Goal: Task Accomplishment & Management: Complete application form

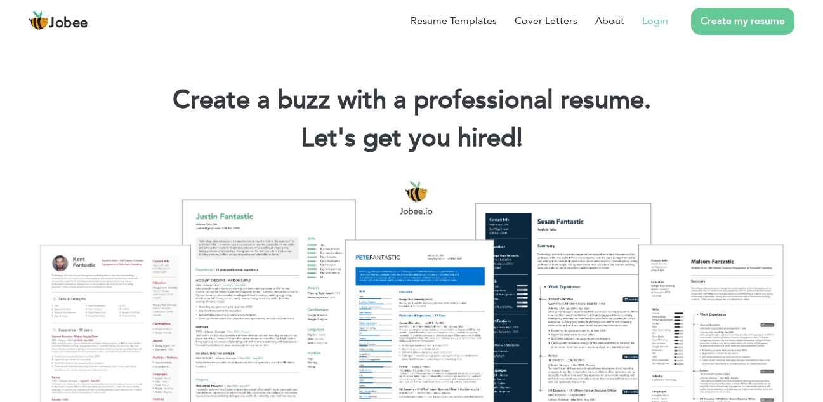
click at [591, 20] on link "Login" at bounding box center [655, 20] width 26 height 15
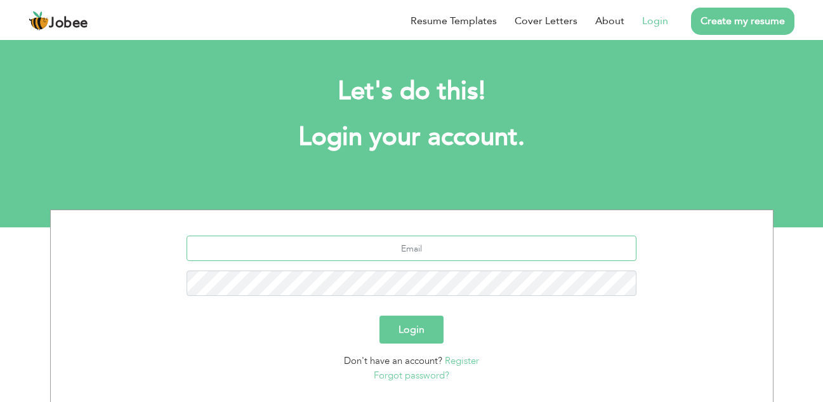
click at [407, 242] on input "text" at bounding box center [412, 247] width 450 height 25
type input "[EMAIL_ADDRESS][DOMAIN_NAME]"
click at [420, 326] on button "Login" at bounding box center [412, 329] width 64 height 28
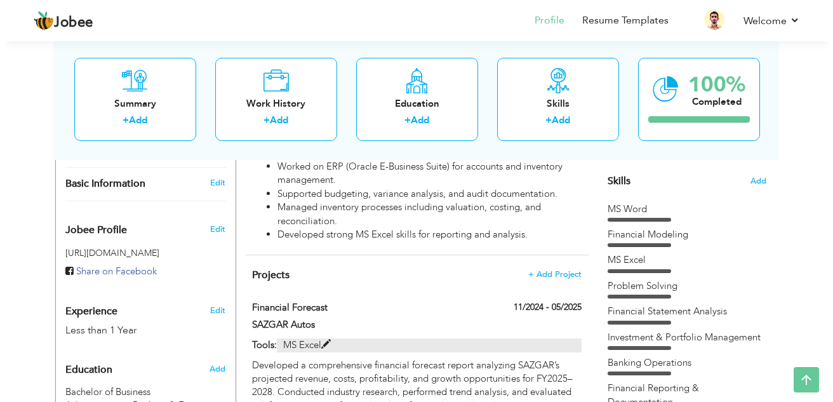
scroll to position [317, 0]
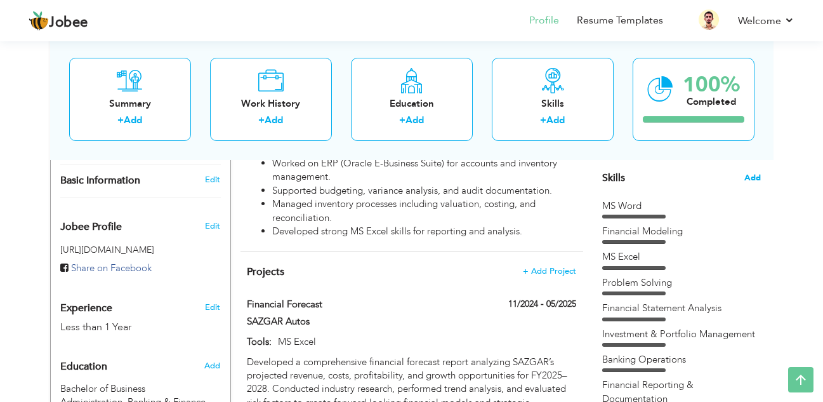
click at [747, 180] on span "Add" at bounding box center [752, 178] width 17 height 12
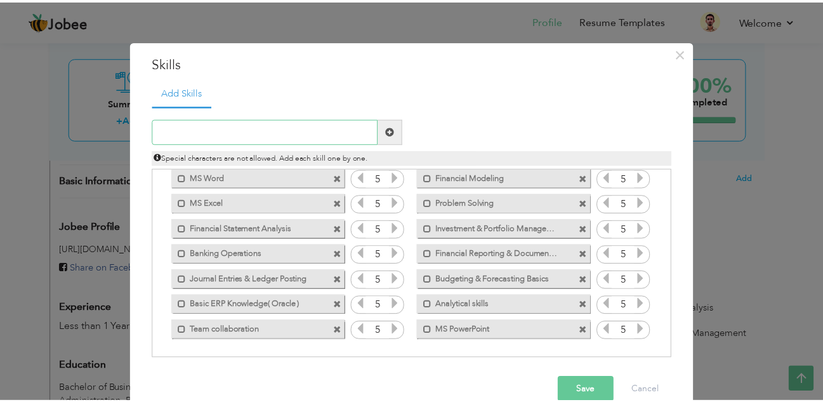
scroll to position [0, 0]
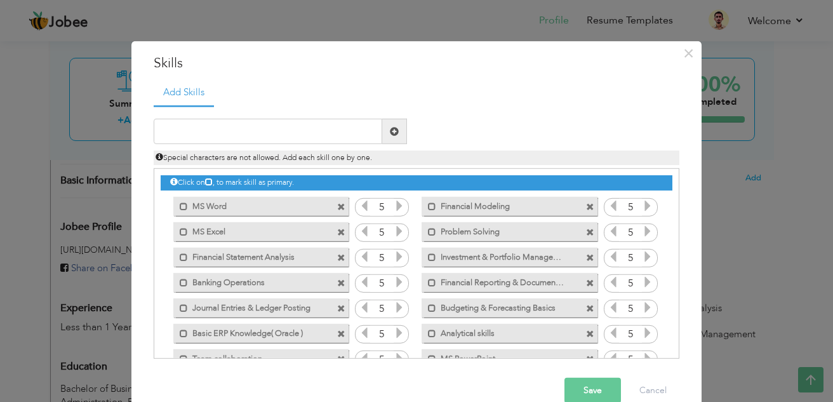
click at [225, 91] on ul "Add Skills" at bounding box center [416, 92] width 525 height 26
click at [249, 107] on div "Add Skills Duplicate entry MS Word 5 5 5" at bounding box center [416, 223] width 545 height 289
click at [254, 107] on div "Duplicate entry" at bounding box center [416, 232] width 525 height 254
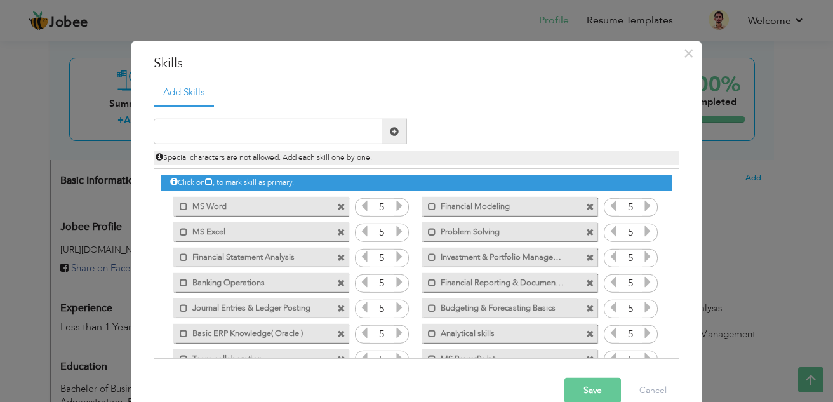
click at [254, 107] on div "Duplicate entry" at bounding box center [416, 232] width 525 height 254
click at [683, 50] on span "×" at bounding box center [688, 52] width 11 height 23
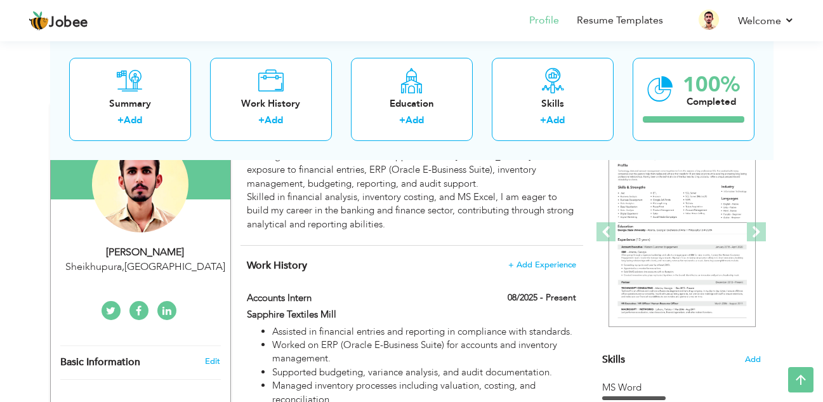
scroll to position [63, 0]
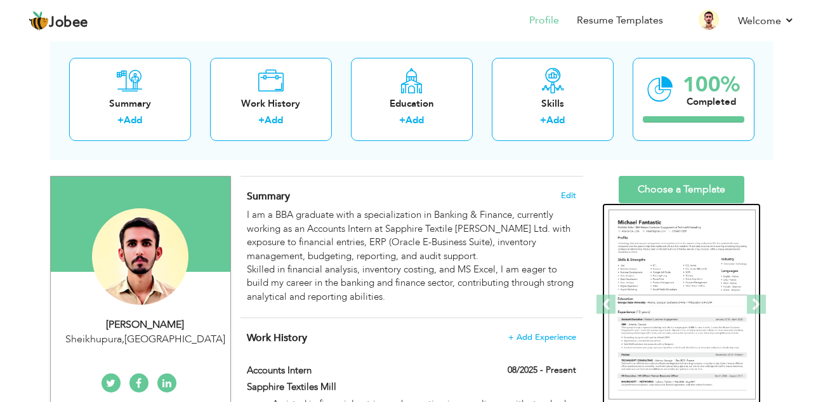
click at [662, 293] on img at bounding box center [682, 304] width 147 height 190
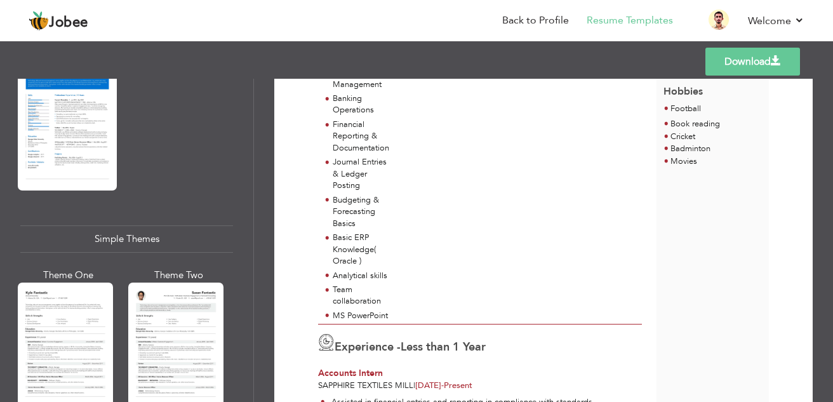
scroll to position [2094, 0]
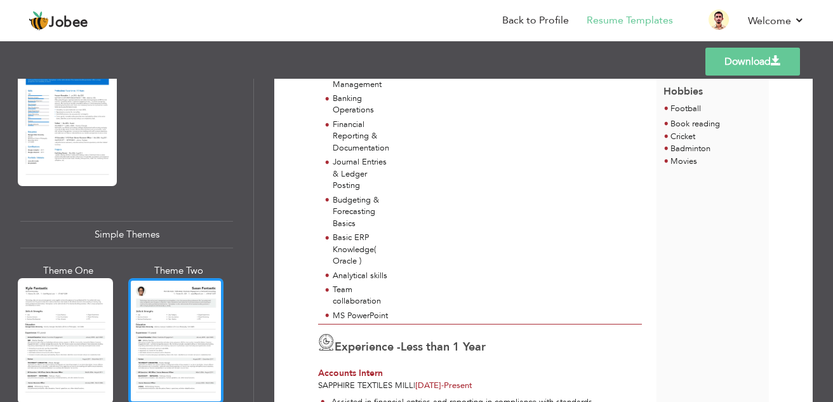
click at [191, 326] on div at bounding box center [175, 341] width 95 height 126
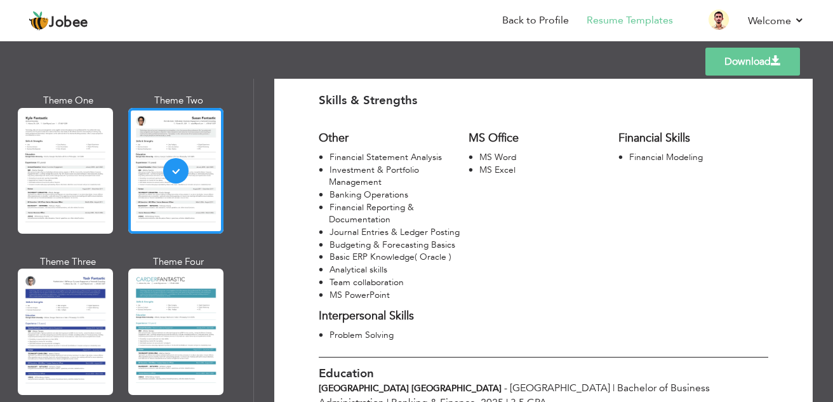
scroll to position [190, 0]
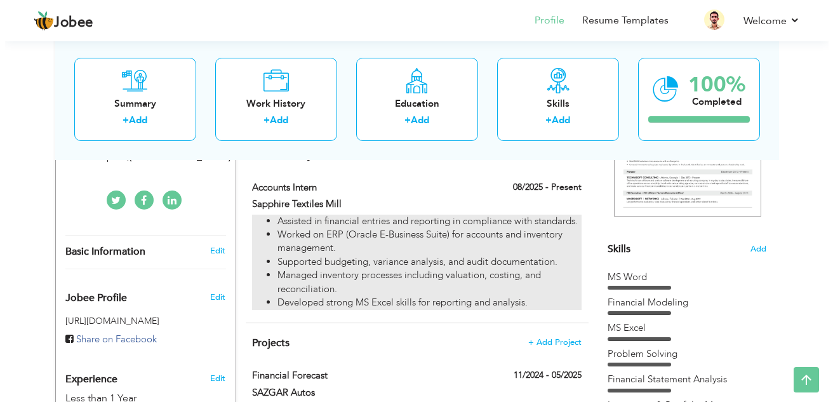
scroll to position [317, 0]
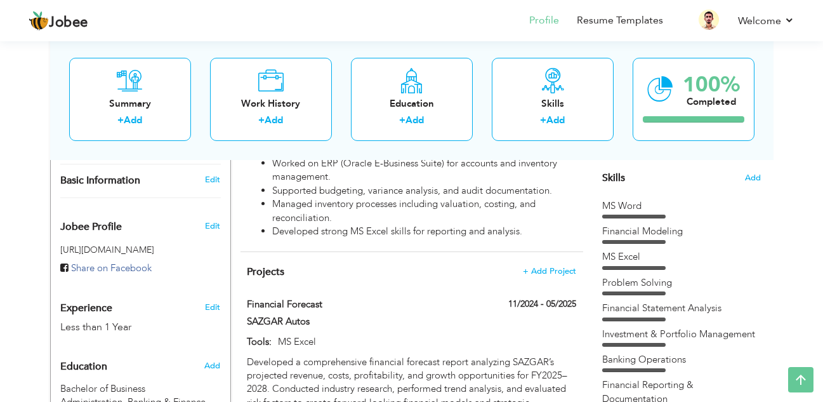
click at [676, 274] on div "MS Word Financial Modeling MS Excel Problem Solving Banking Operations" at bounding box center [681, 382] width 159 height 366
drag, startPoint x: 611, startPoint y: 172, endPoint x: 618, endPoint y: 181, distance: 10.9
click at [618, 181] on span "Skills" at bounding box center [613, 178] width 23 height 14
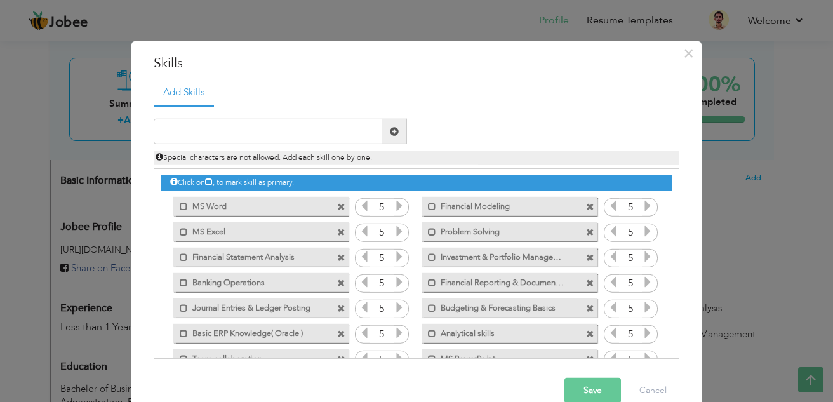
drag, startPoint x: 699, startPoint y: 230, endPoint x: 705, endPoint y: 238, distance: 10.4
click at [704, 238] on div "× Skills Add Skills Duplicate entry Mark as primary skill. 5 5 5" at bounding box center [416, 201] width 833 height 402
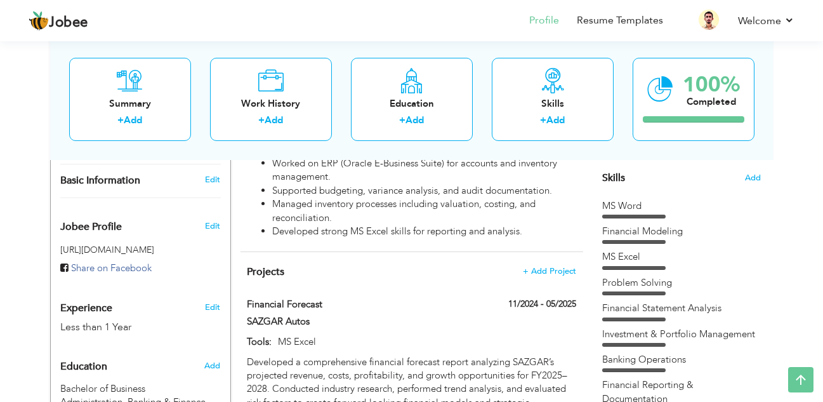
click at [607, 181] on span "Skills" at bounding box center [613, 178] width 23 height 14
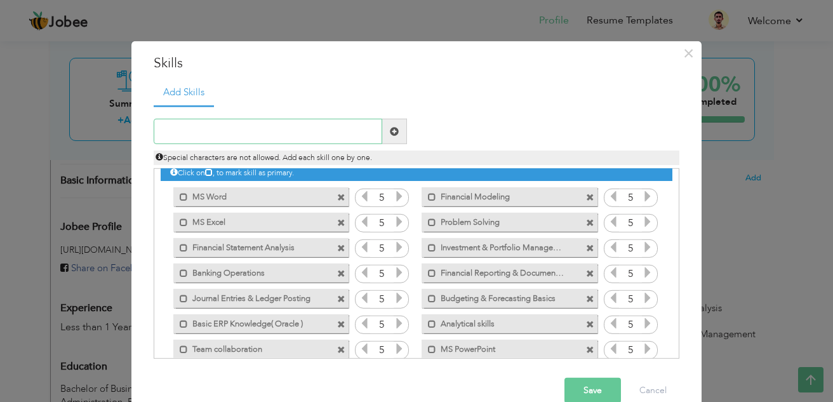
scroll to position [0, 0]
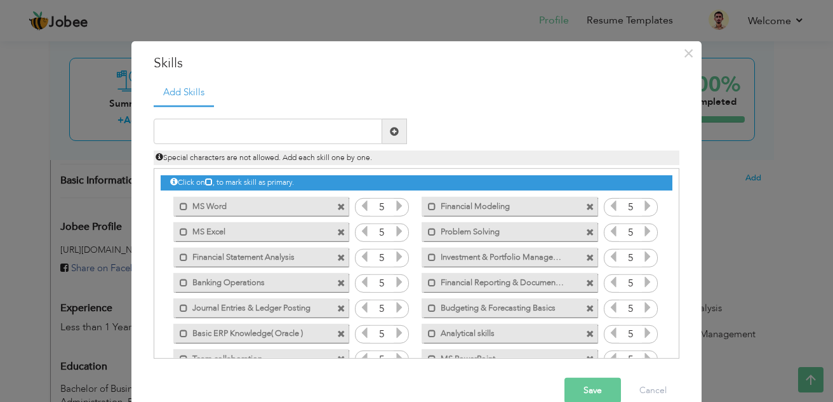
drag, startPoint x: 237, startPoint y: 231, endPoint x: 335, endPoint y: 253, distance: 100.2
click at [335, 253] on div "Click on , to mark skill as primary. Mark as primary skill. MS Word 5 5 MS Exce…" at bounding box center [417, 270] width 512 height 202
click at [272, 207] on label "MS Word" at bounding box center [252, 204] width 128 height 16
click at [272, 206] on label "MS Word" at bounding box center [253, 204] width 126 height 16
click at [272, 206] on label "MS Word" at bounding box center [252, 204] width 128 height 16
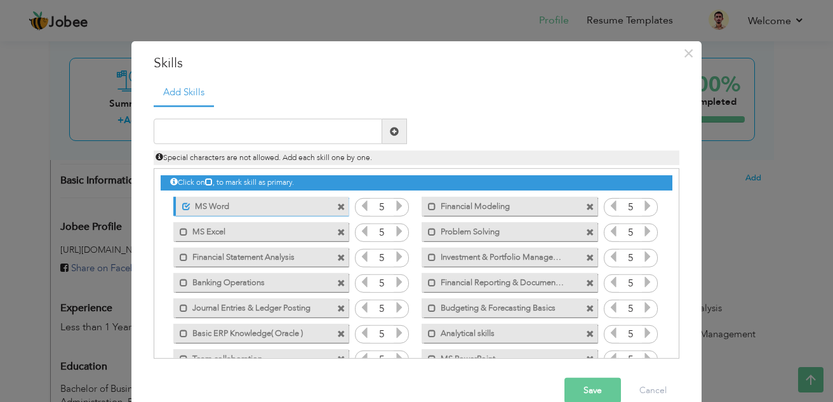
click at [272, 206] on label "MS Word" at bounding box center [253, 204] width 126 height 16
click at [180, 255] on span at bounding box center [184, 257] width 8 height 8
click at [180, 282] on span at bounding box center [184, 282] width 8 height 8
click at [180, 310] on span at bounding box center [184, 307] width 8 height 8
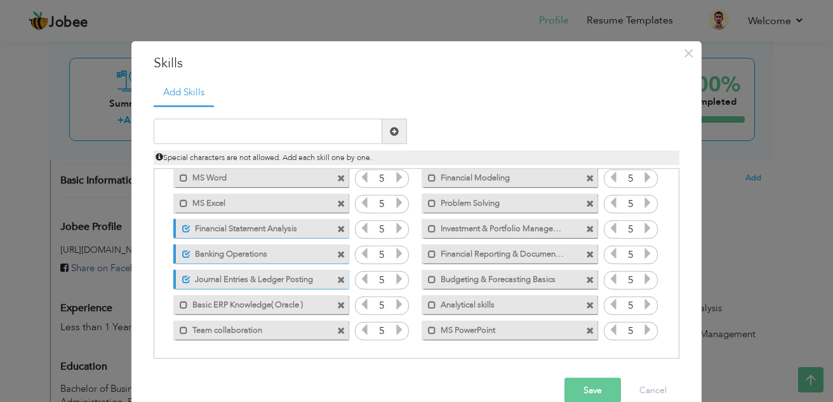
click at [337, 304] on span at bounding box center [341, 305] width 8 height 8
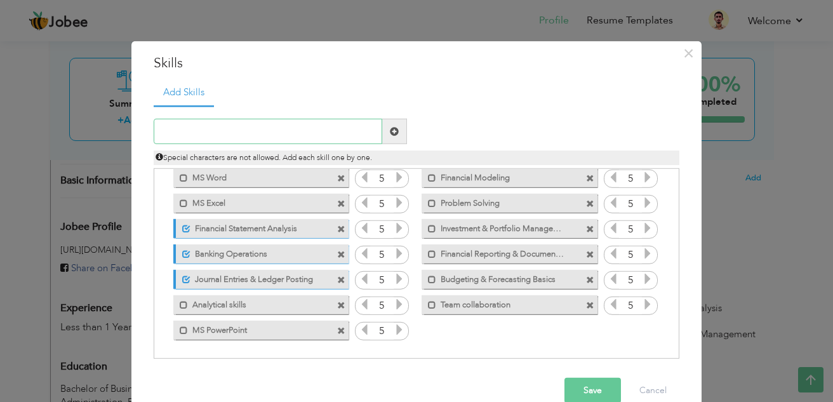
click at [225, 135] on input "text" at bounding box center [268, 131] width 228 height 25
type input "o"
type input "Oracle E-Business Suite"
click at [390, 132] on span at bounding box center [394, 131] width 9 height 9
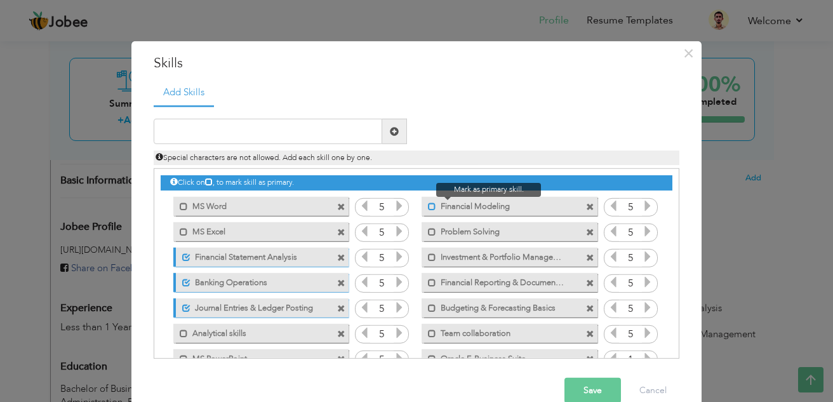
click at [428, 206] on span at bounding box center [432, 206] width 8 height 8
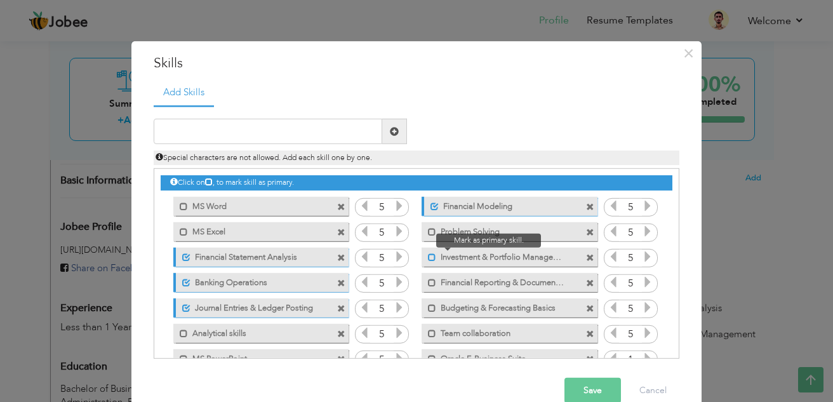
click at [428, 256] on span at bounding box center [432, 257] width 8 height 8
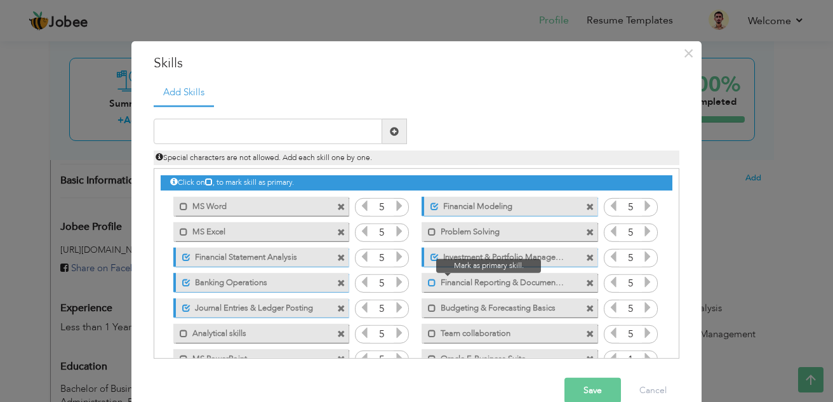
click at [428, 281] on span at bounding box center [432, 282] width 8 height 8
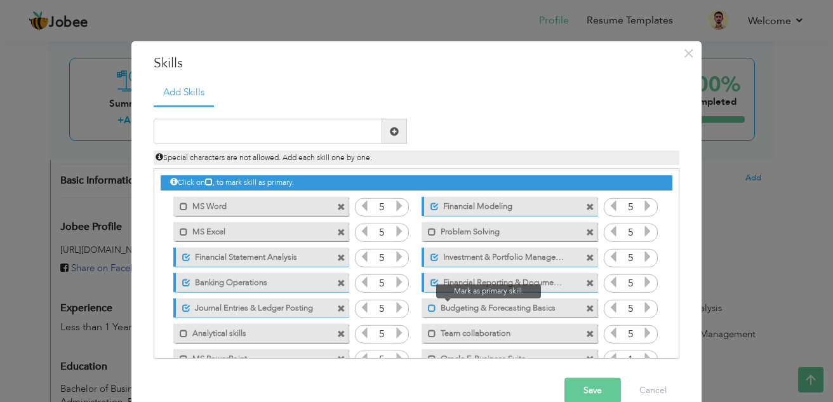
click at [428, 309] on span at bounding box center [432, 307] width 8 height 8
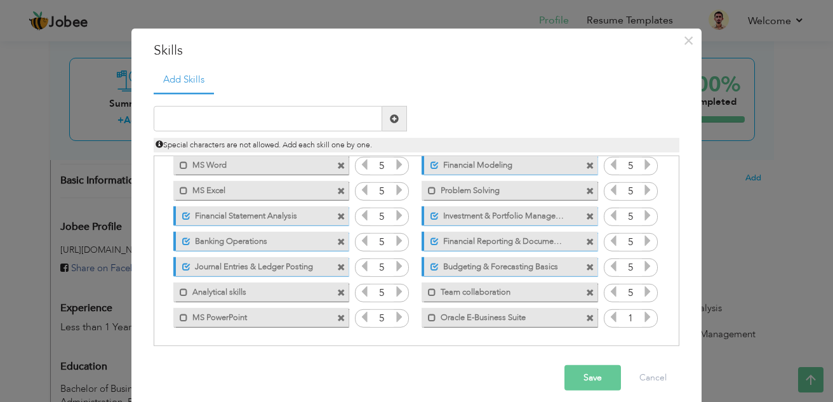
scroll to position [23, 0]
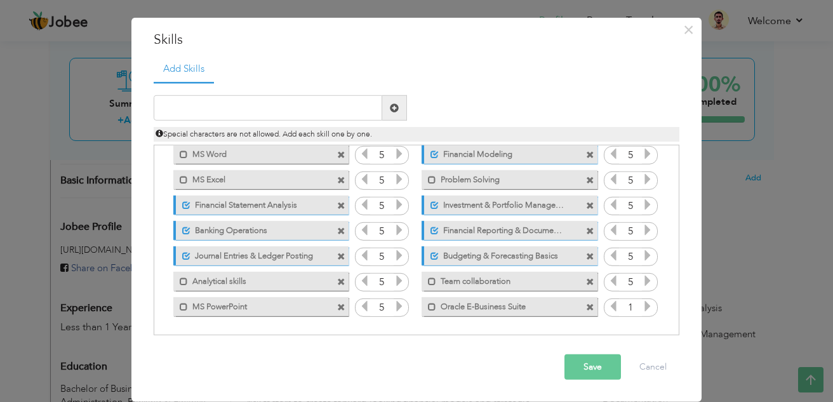
click at [598, 367] on button "Save" at bounding box center [592, 366] width 56 height 25
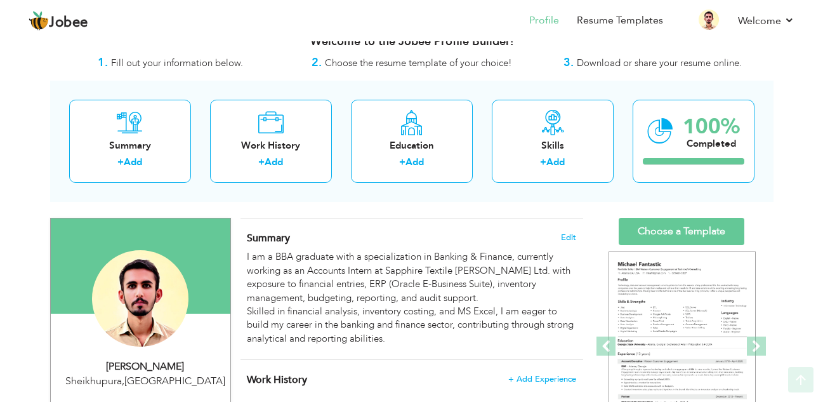
scroll to position [0, 0]
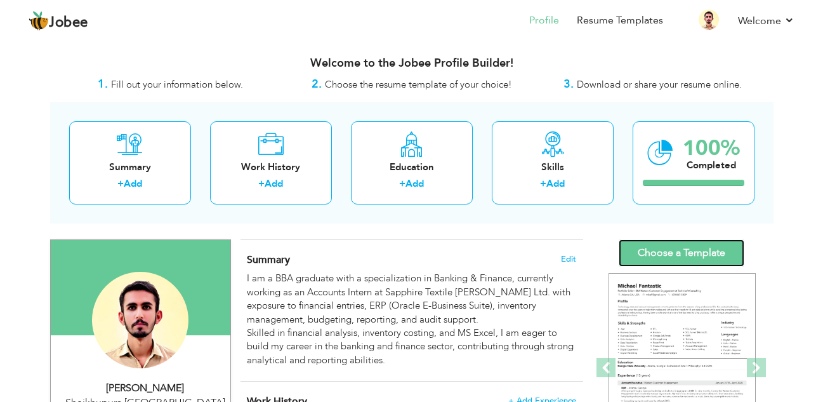
click at [679, 248] on link "Choose a Template" at bounding box center [682, 252] width 126 height 27
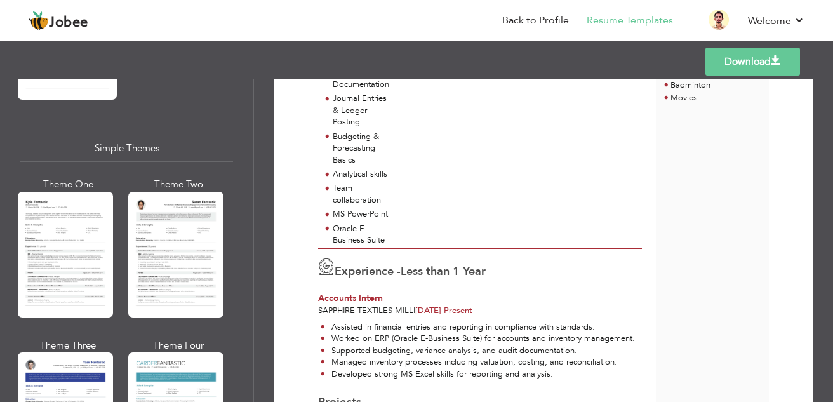
scroll to position [2264, 0]
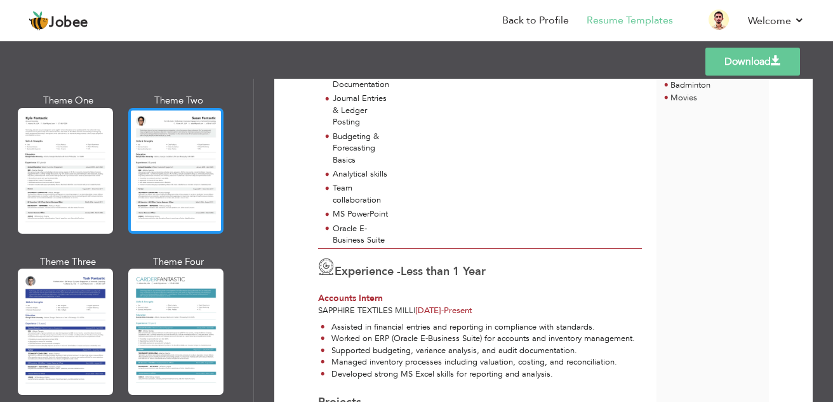
click at [173, 122] on div at bounding box center [175, 171] width 95 height 126
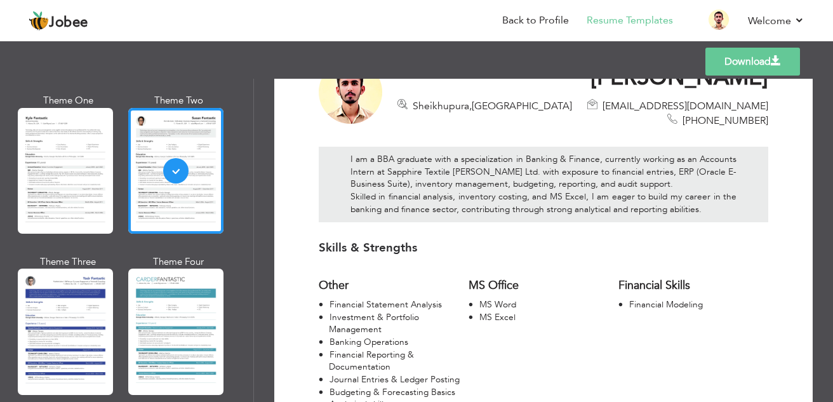
scroll to position [0, 0]
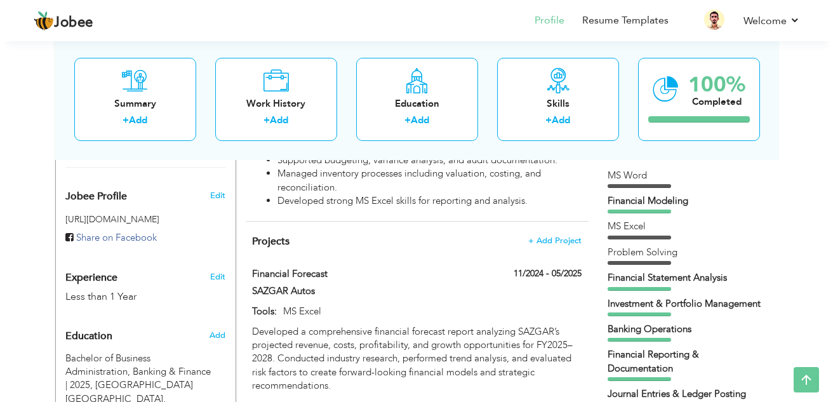
scroll to position [317, 0]
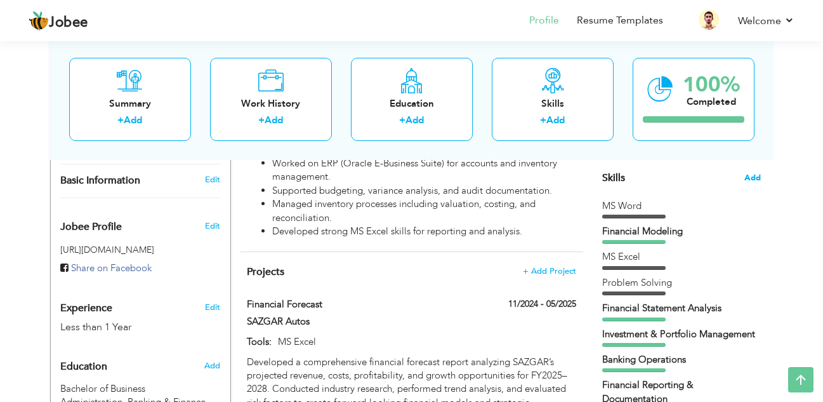
click at [753, 181] on span "Add" at bounding box center [752, 178] width 17 height 12
